Goal: Information Seeking & Learning: Learn about a topic

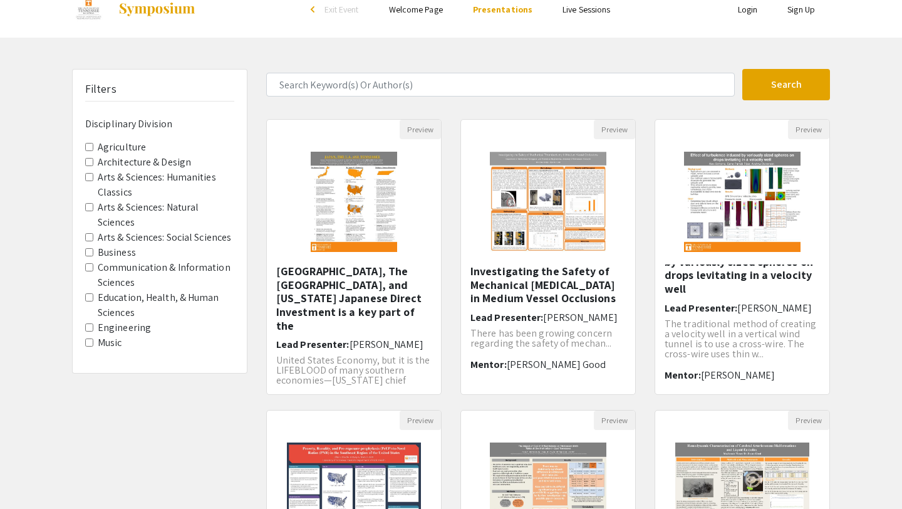
scroll to position [18, 0]
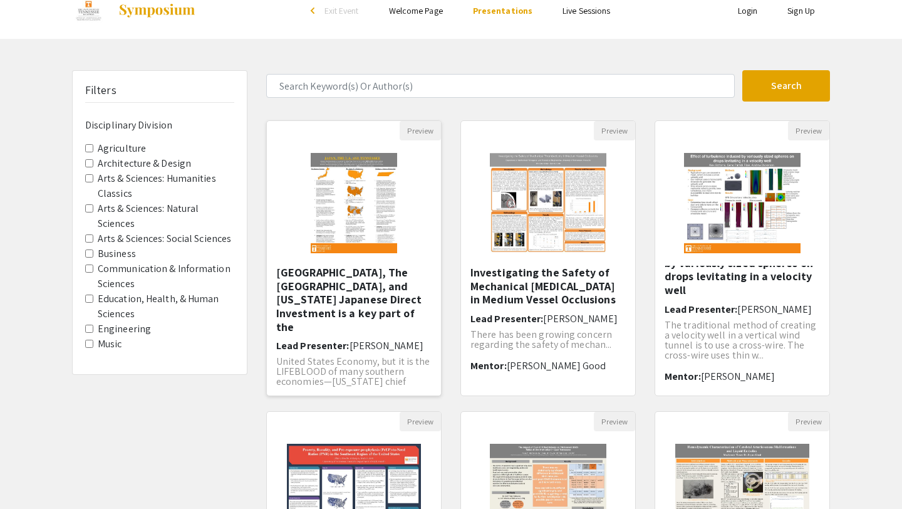
click at [332, 278] on h5 "[GEOGRAPHIC_DATA], The [GEOGRAPHIC_DATA], and [US_STATE] Japanese Direct Invest…" at bounding box center [353, 300] width 155 height 68
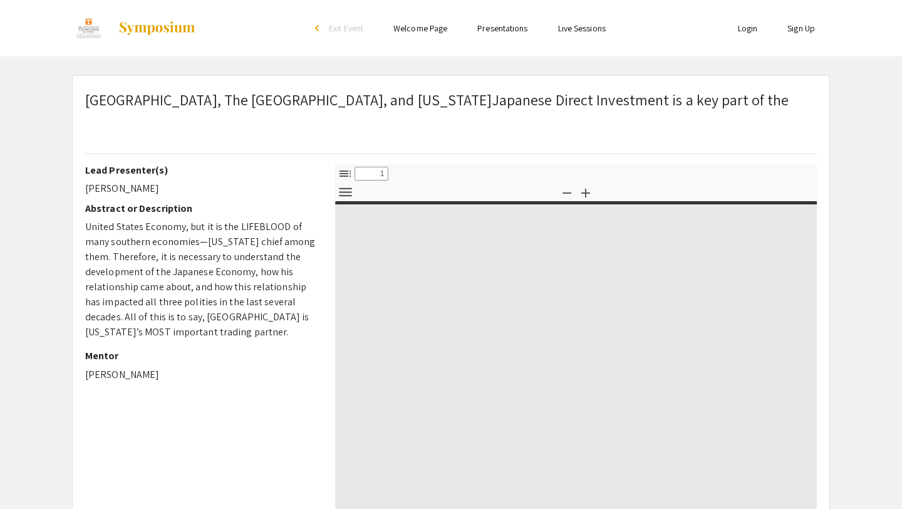
select select "custom"
type input "0"
select select "custom"
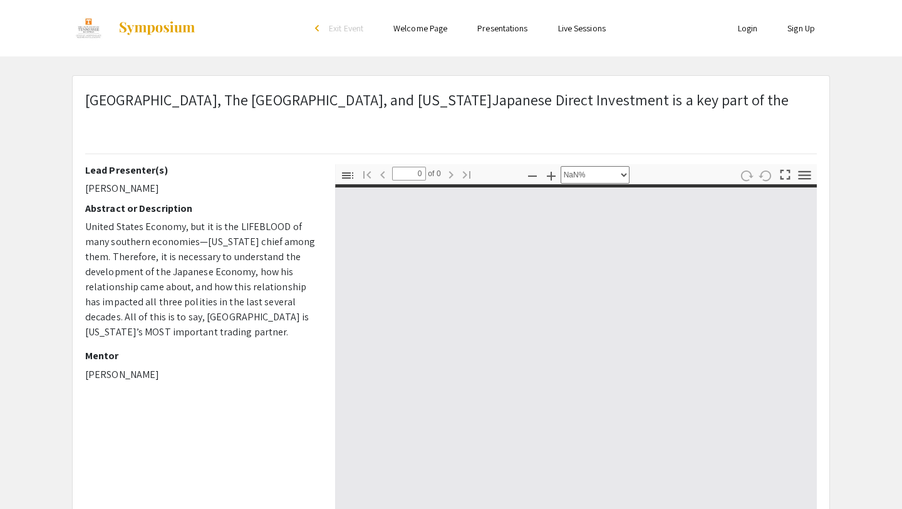
type input "1"
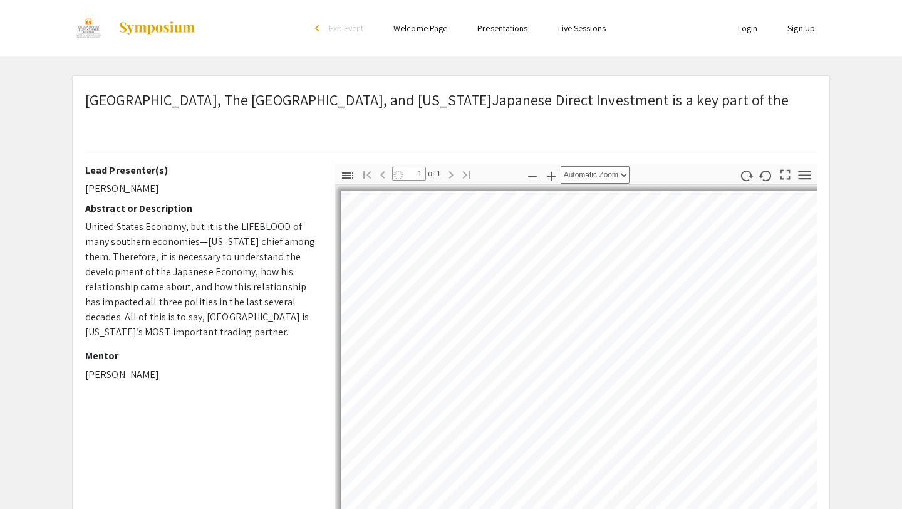
select select "auto"
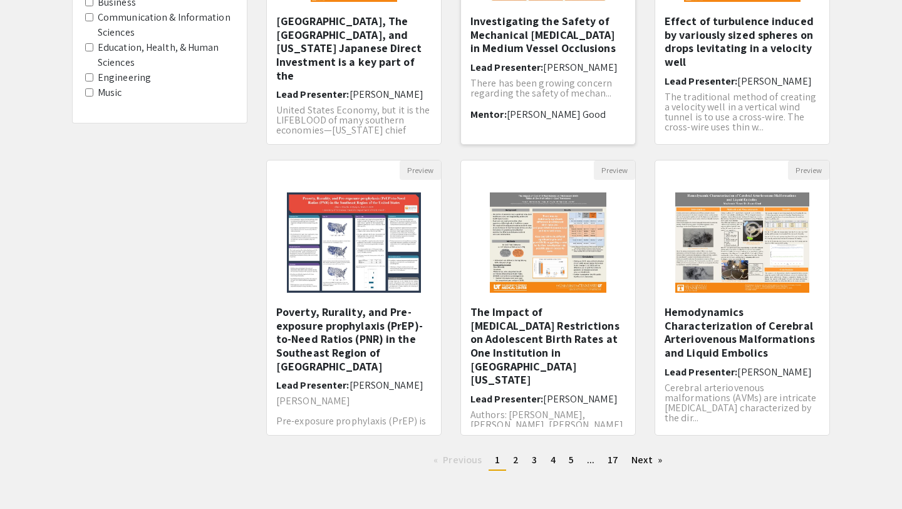
scroll to position [270, 0]
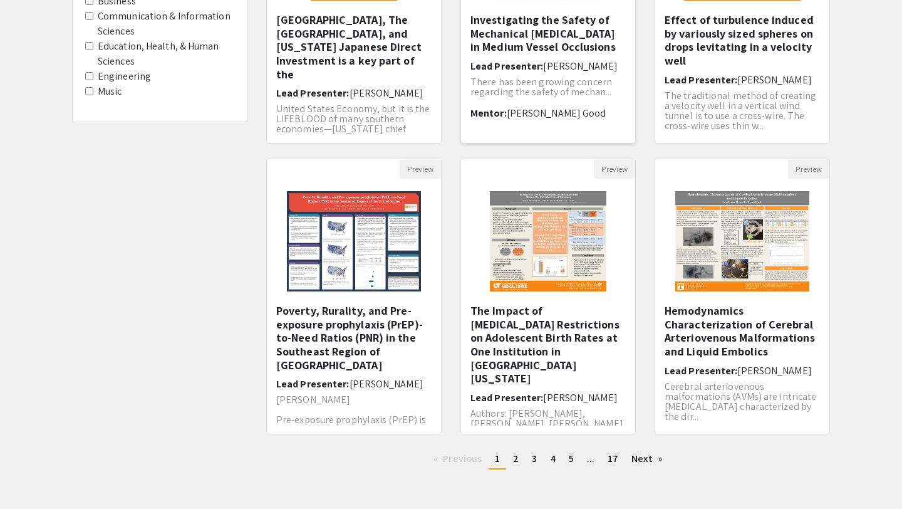
click at [540, 333] on h5 "The Impact of [MEDICAL_DATA] Restrictions on Adolescent Birth Rates at One Inst…" at bounding box center [548, 344] width 155 height 81
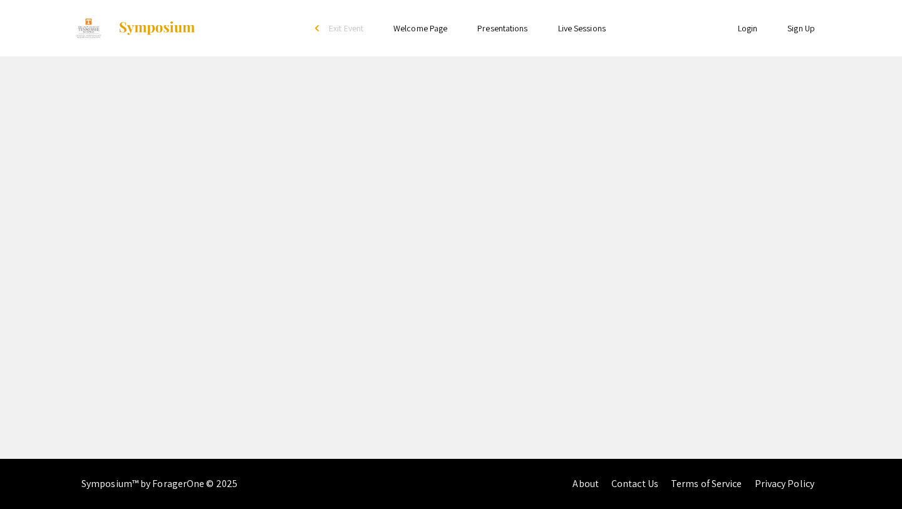
select select "custom"
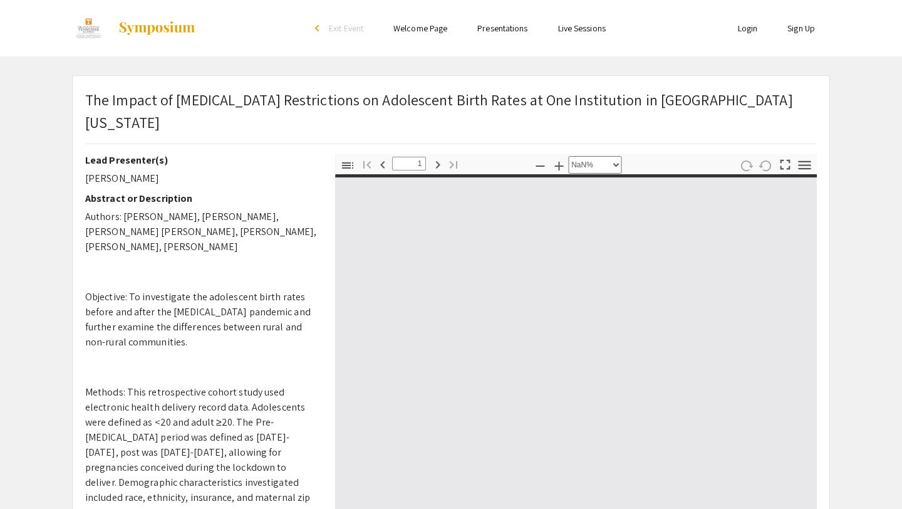
type input "0"
select select "custom"
type input "1"
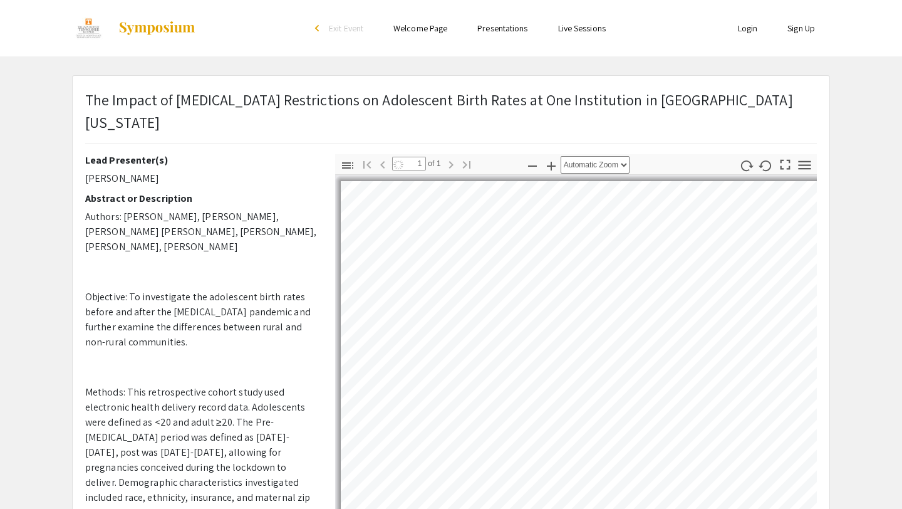
select select "auto"
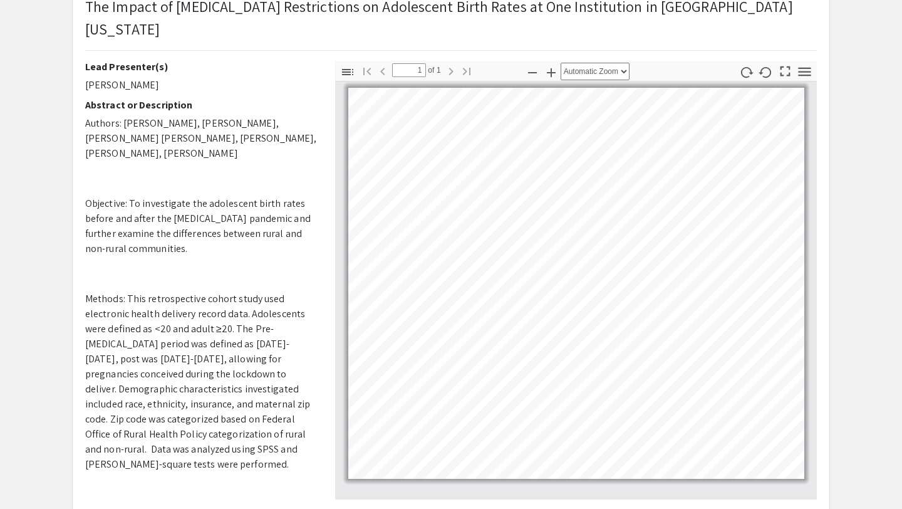
scroll to position [73, 0]
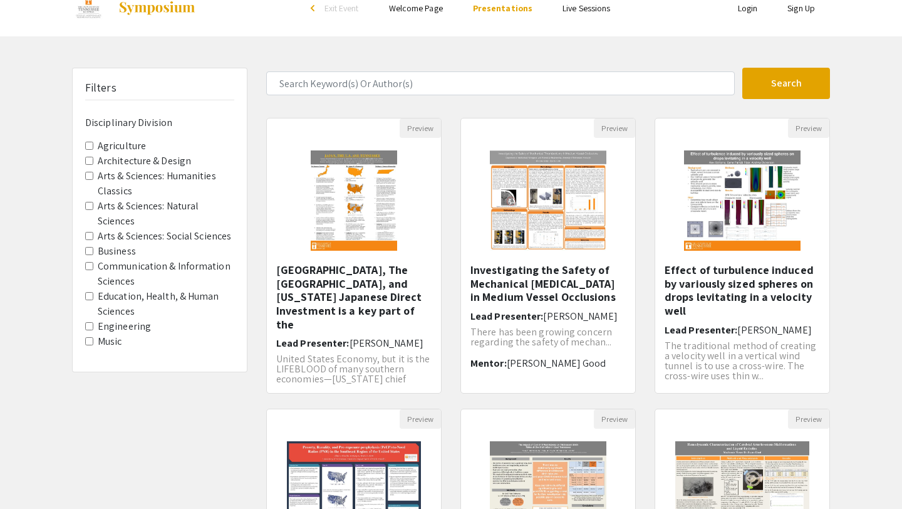
scroll to position [16, 0]
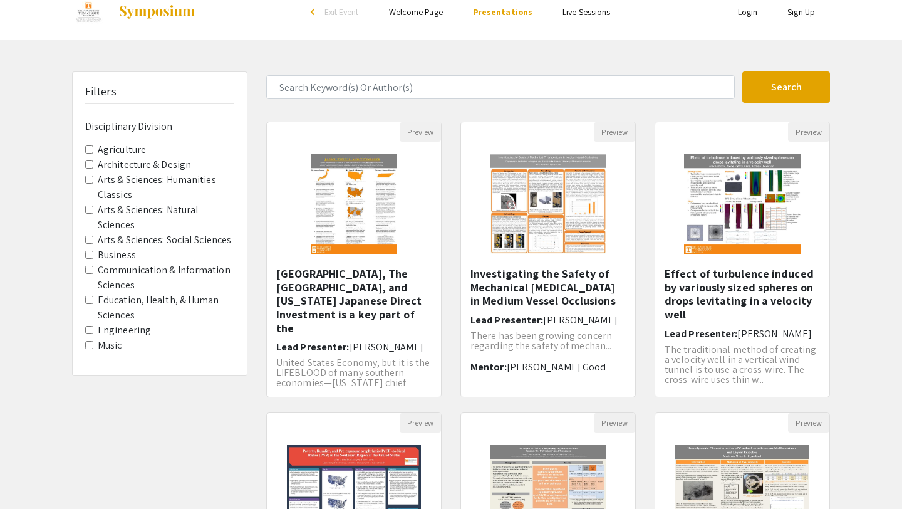
click at [89, 300] on Sciences "Education, Health, & Human Sciences" at bounding box center [89, 300] width 8 height 8
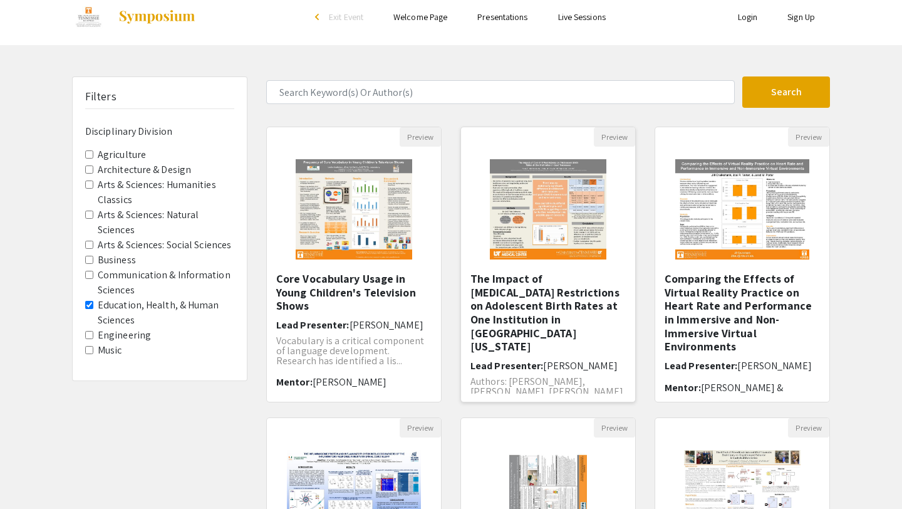
click at [555, 221] on img "Open Presentation <p>The Impact of Covid-19 Restrictions on Adolescent Birth Ra…" at bounding box center [549, 209] width 142 height 125
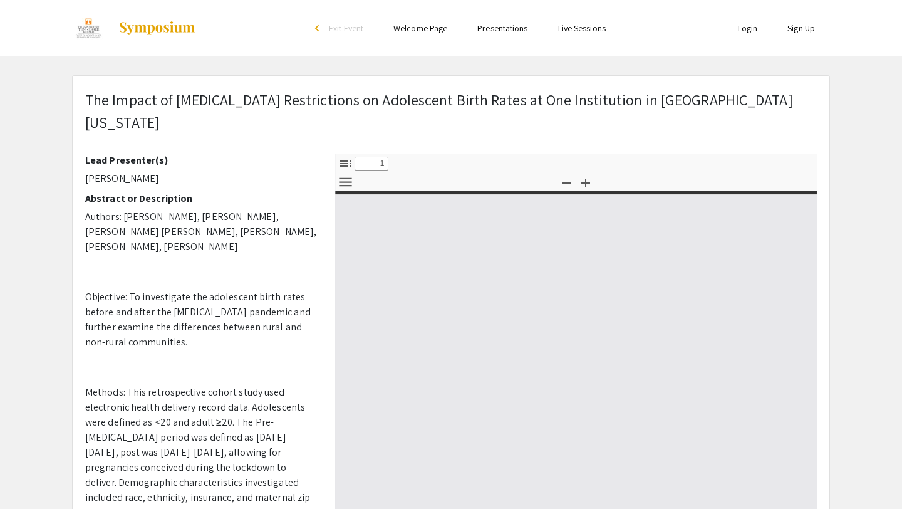
select select "custom"
type input "0"
select select "custom"
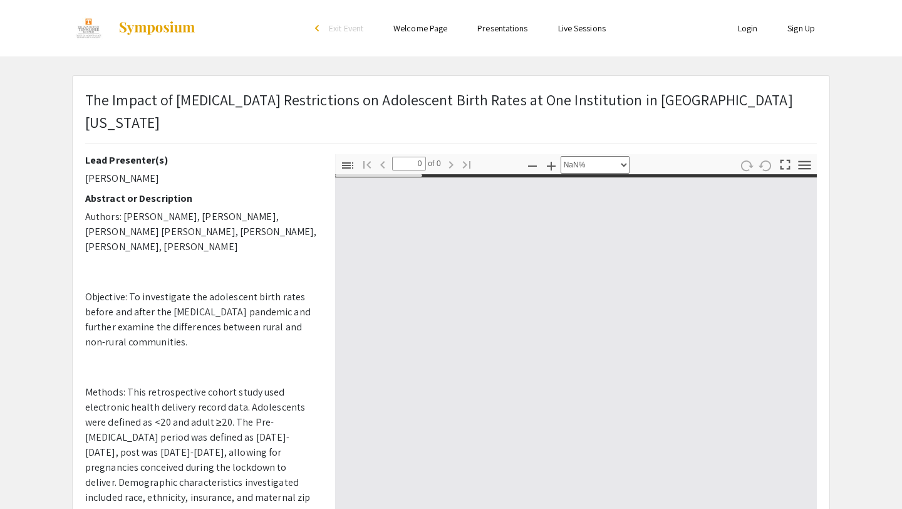
type input "1"
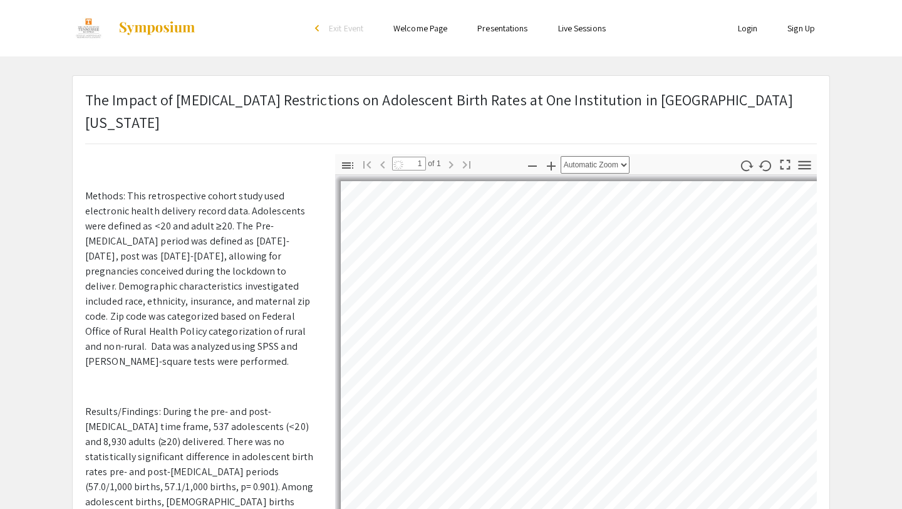
select select "auto"
